Goal: Task Accomplishment & Management: Use online tool/utility

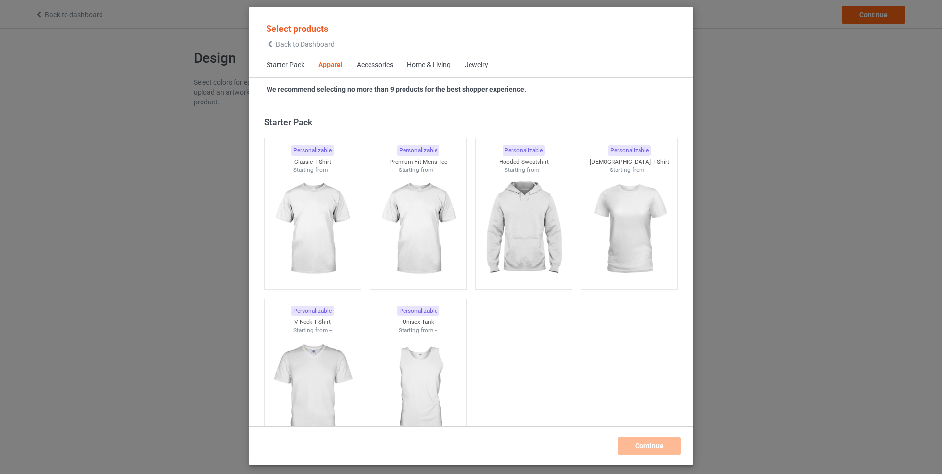
scroll to position [367, 0]
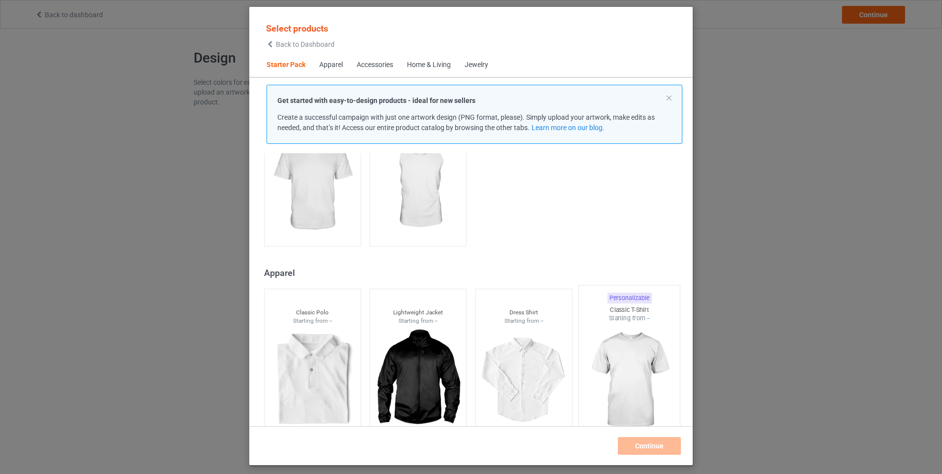
scroll to position [269, 0]
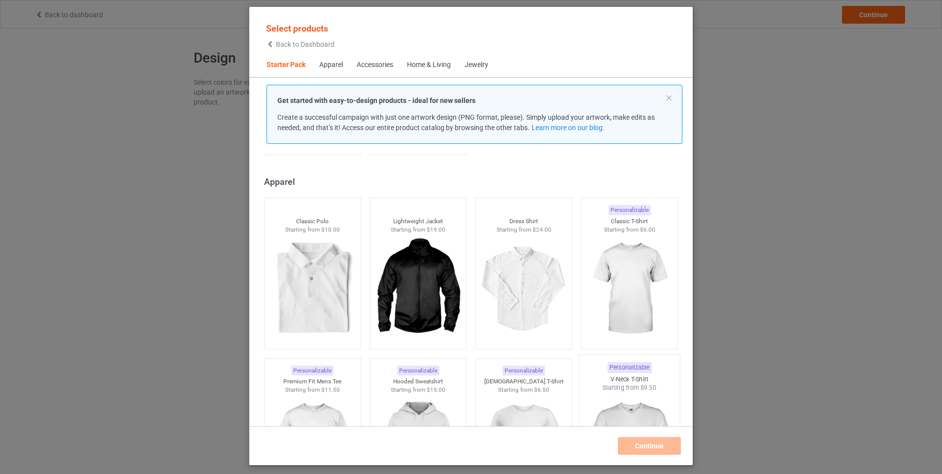
scroll to position [367, 0]
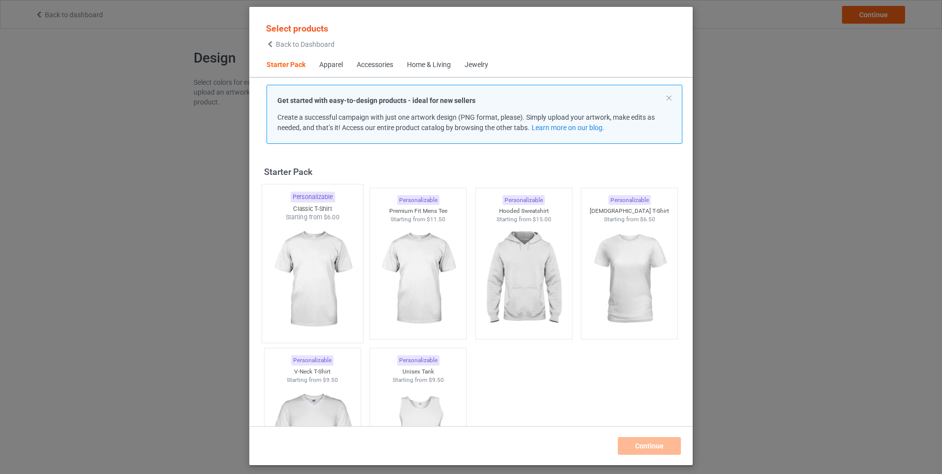
click at [313, 219] on div "Starting from $6.00" at bounding box center [312, 217] width 101 height 8
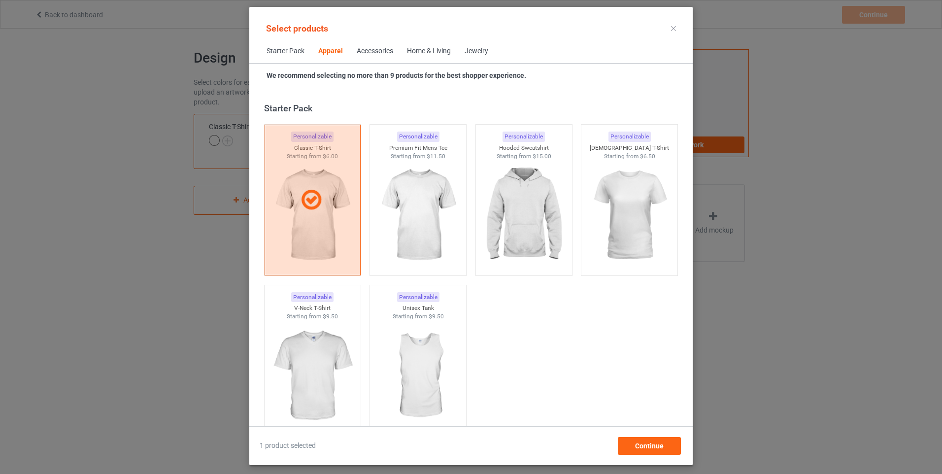
click at [675, 28] on icon at bounding box center [673, 28] width 5 height 5
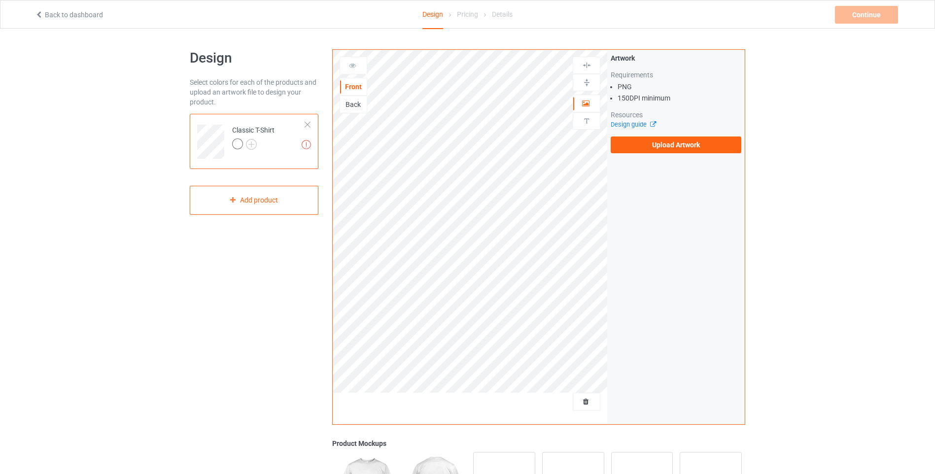
click at [81, 15] on link "Back to dashboard" at bounding box center [69, 15] width 68 height 8
